Goal: Transaction & Acquisition: Purchase product/service

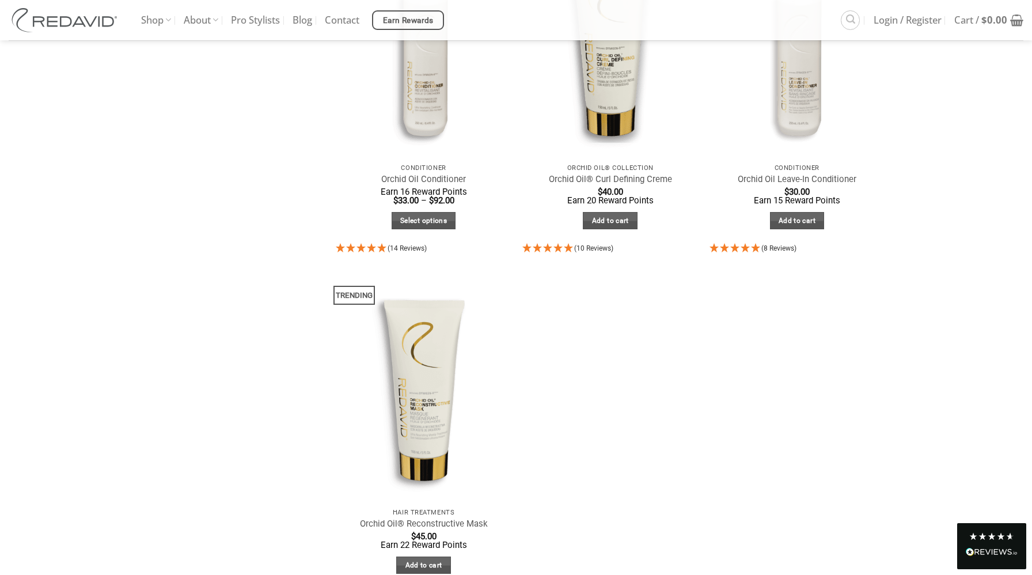
scroll to position [569, 0]
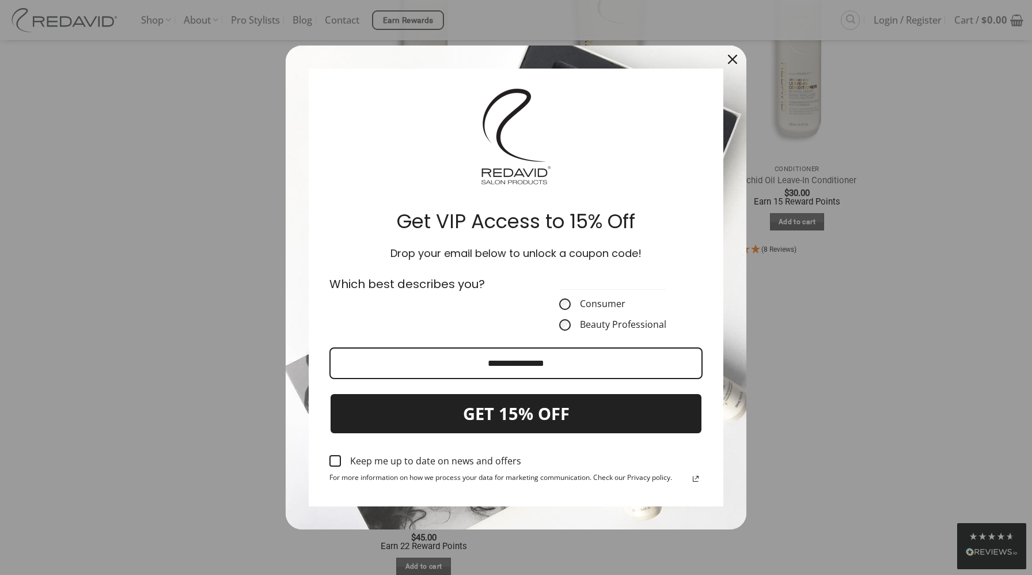
click at [734, 58] on icon "close icon" at bounding box center [732, 59] width 9 height 9
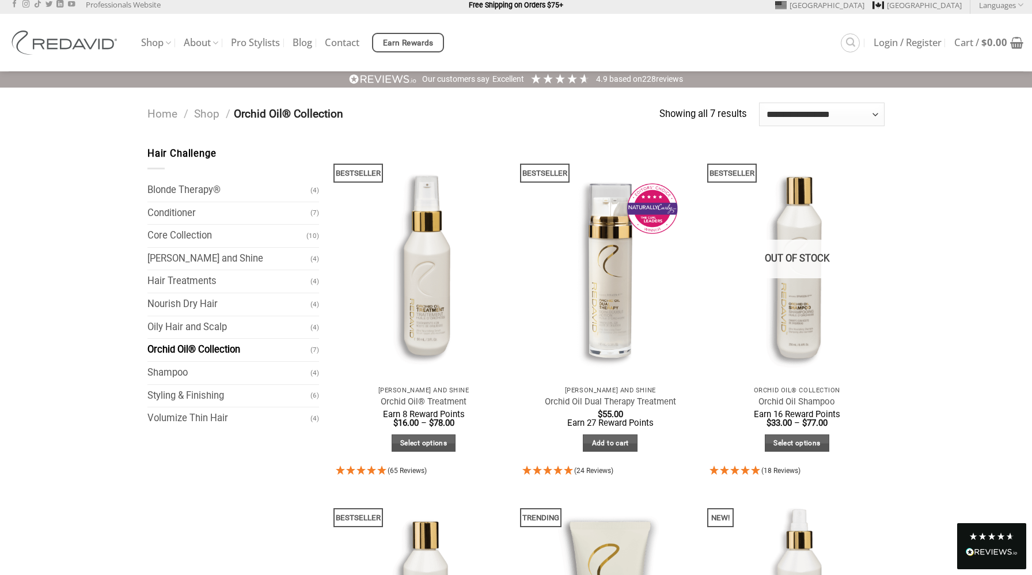
scroll to position [2, 0]
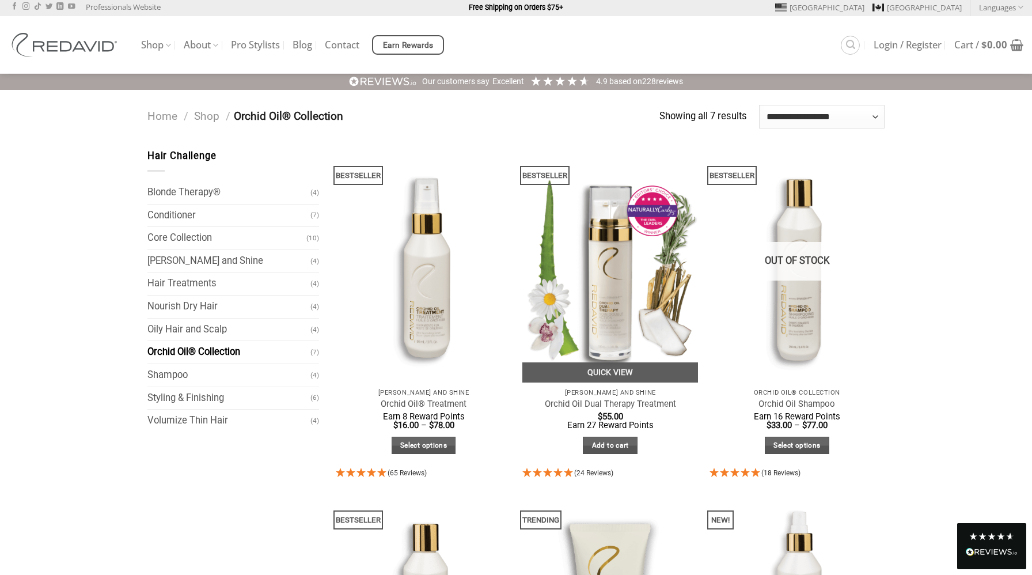
click at [612, 242] on img "Orchid Oil Dual Therapy Treatment" at bounding box center [610, 266] width 176 height 234
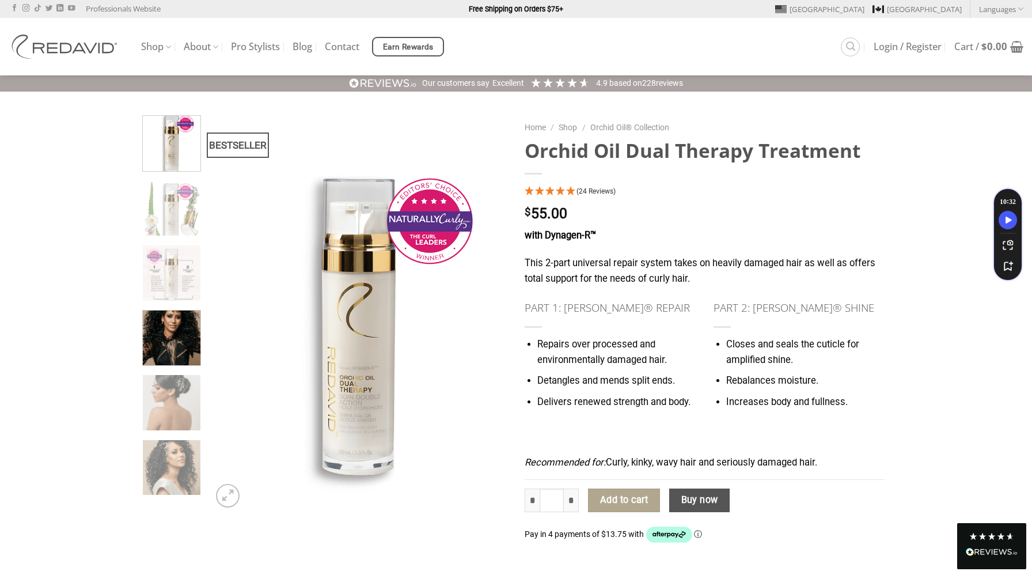
click at [165, 351] on img at bounding box center [172, 336] width 58 height 58
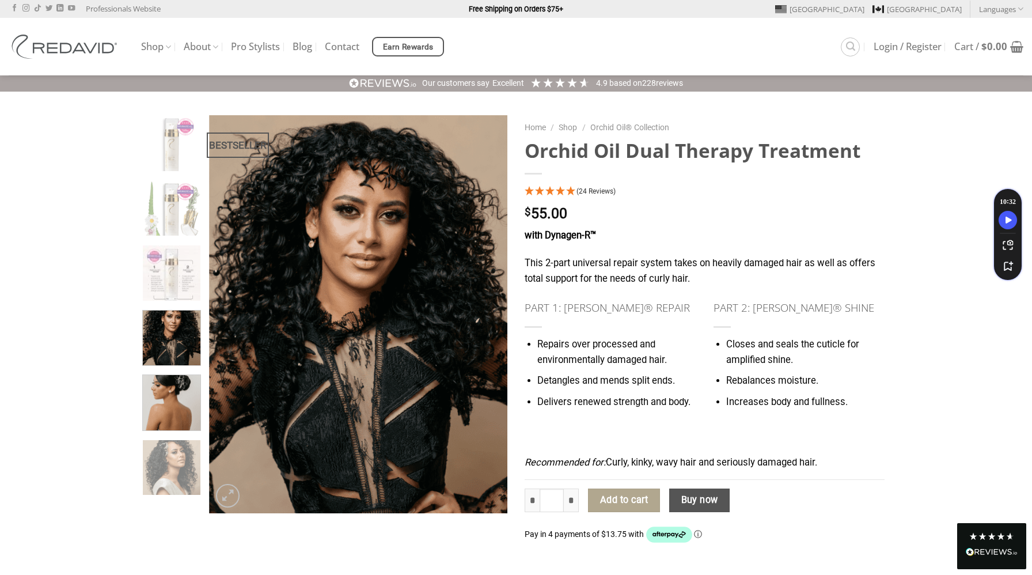
click at [162, 411] on img at bounding box center [172, 401] width 58 height 58
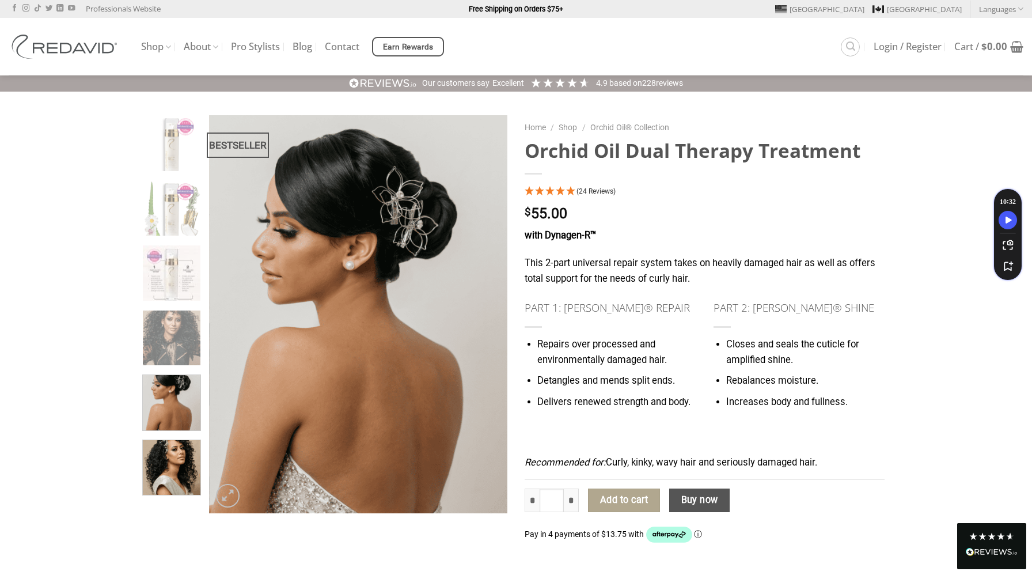
click at [162, 481] on img at bounding box center [172, 466] width 58 height 58
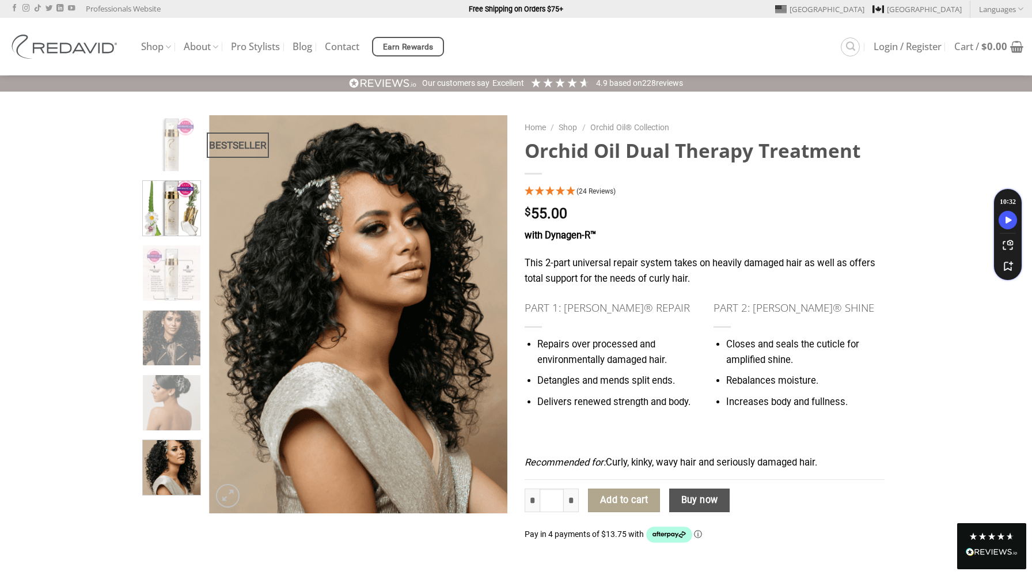
click at [177, 221] on img at bounding box center [172, 207] width 58 height 58
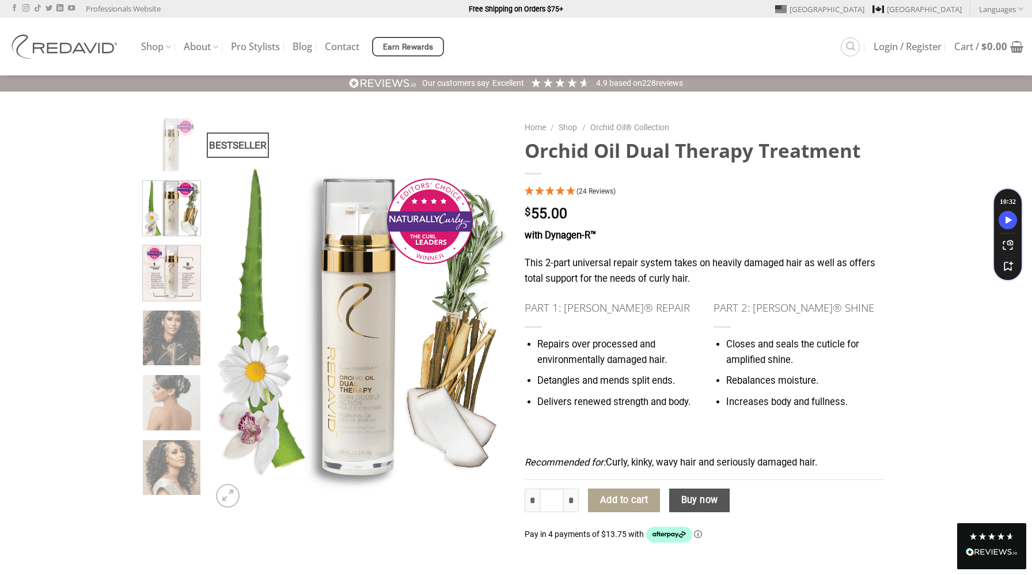
click at [170, 270] on img at bounding box center [172, 271] width 58 height 58
